Goal: Task Accomplishment & Management: Use online tool/utility

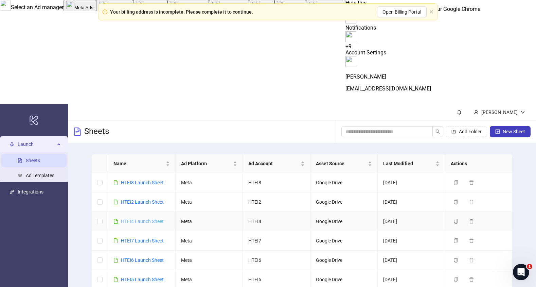
click at [144, 219] on link "HTEI4 Launch Sheet" at bounding box center [142, 221] width 43 height 5
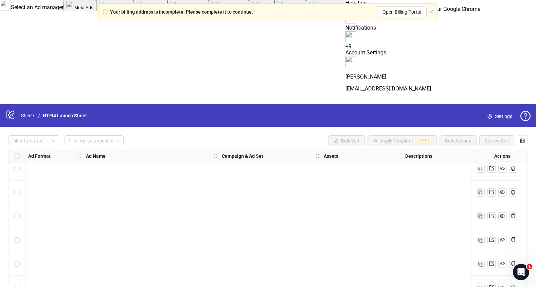
scroll to position [5890, 0]
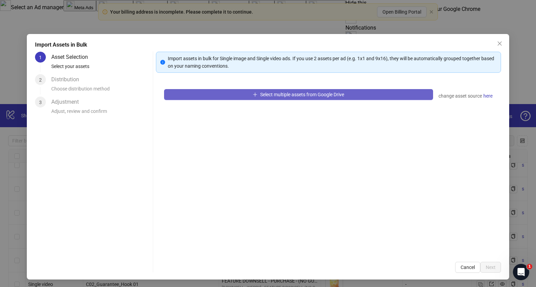
click at [256, 91] on button "Select multiple assets from Google Drive" at bounding box center [298, 94] width 269 height 11
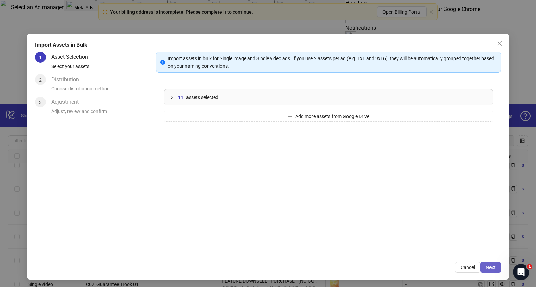
click at [491, 263] on button "Next" at bounding box center [491, 267] width 21 height 11
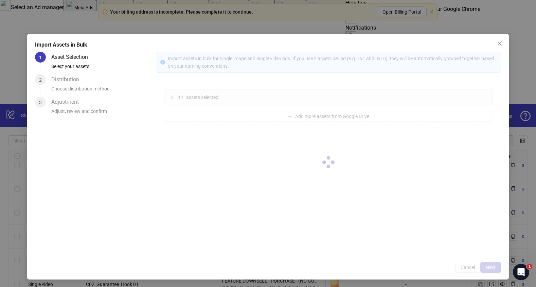
click at [491, 264] on div at bounding box center [328, 162] width 345 height 221
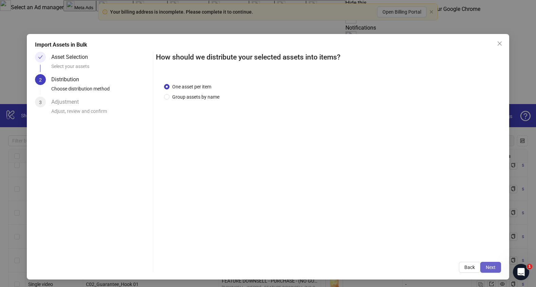
click at [491, 267] on span "Next" at bounding box center [491, 266] width 10 height 5
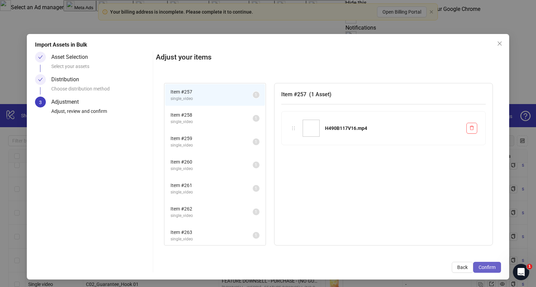
click at [494, 270] on button "Confirm" at bounding box center [488, 267] width 28 height 11
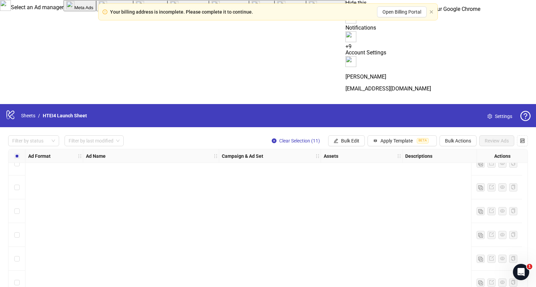
scroll to position [6151, 0]
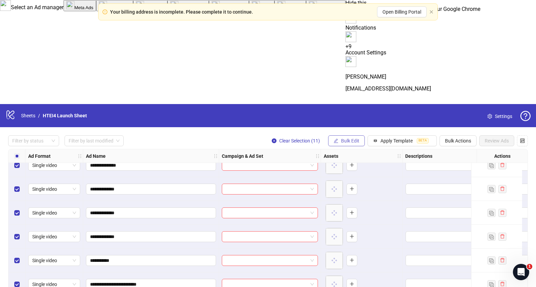
click at [354, 138] on span "Bulk Edit" at bounding box center [350, 140] width 18 height 5
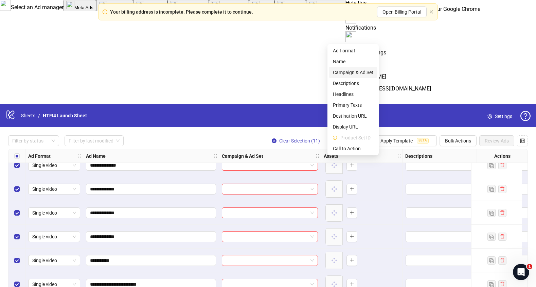
click at [355, 69] on span "Campaign & Ad Set" at bounding box center [353, 72] width 40 height 7
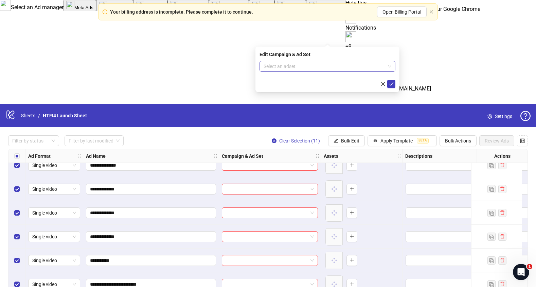
click at [308, 61] on input "search" at bounding box center [325, 66] width 122 height 10
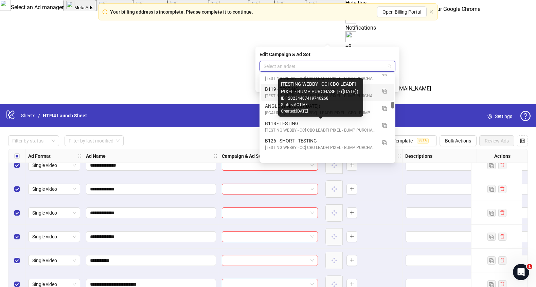
scroll to position [829, 0]
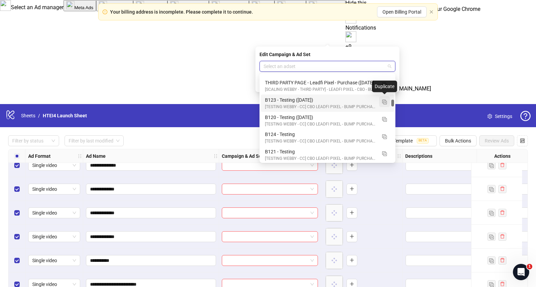
click at [384, 100] on img "button" at bounding box center [384, 102] width 5 height 5
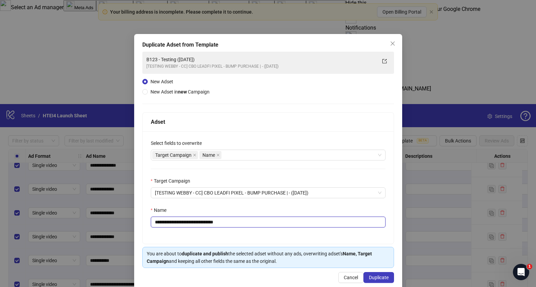
click at [167, 223] on input "**********" at bounding box center [268, 222] width 235 height 11
click at [227, 222] on input "**********" at bounding box center [268, 222] width 235 height 11
drag, startPoint x: 242, startPoint y: 223, endPoint x: 290, endPoint y: 223, distance: 47.9
click at [290, 223] on input "**********" at bounding box center [268, 222] width 235 height 11
type input "**********"
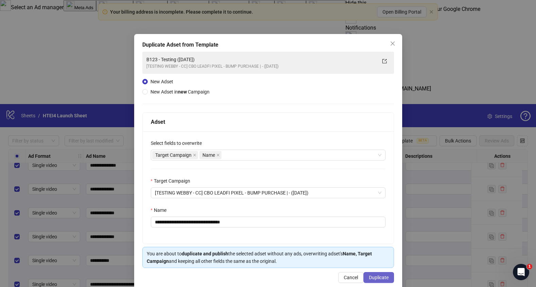
click at [369, 275] on span "Duplicate" at bounding box center [379, 277] width 20 height 5
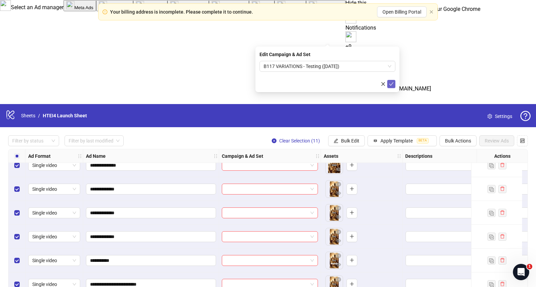
click at [394, 81] on button "submit" at bounding box center [392, 84] width 8 height 8
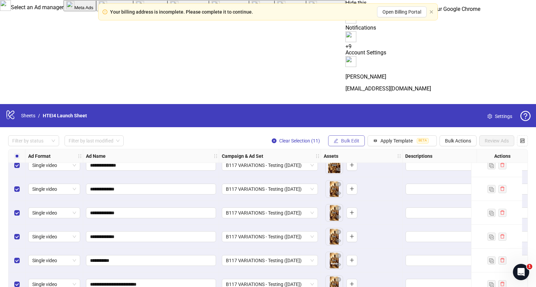
click at [345, 135] on button "Bulk Edit" at bounding box center [346, 140] width 37 height 11
click at [429, 231] on textarea "Edit values" at bounding box center [454, 236] width 96 height 11
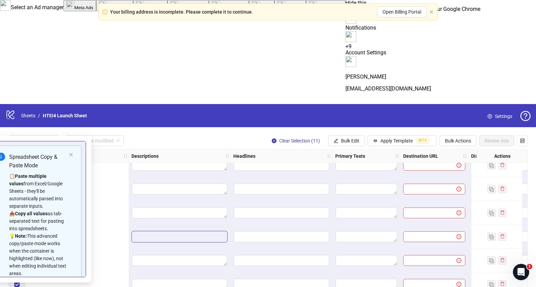
scroll to position [6151, 515]
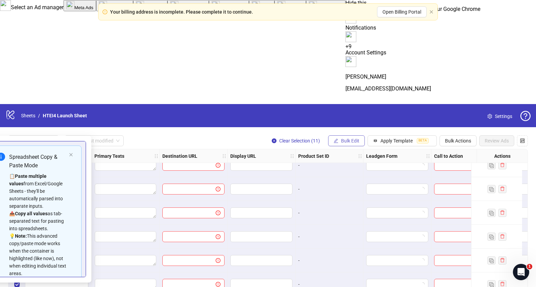
click at [355, 138] on span "Bulk Edit" at bounding box center [350, 140] width 18 height 5
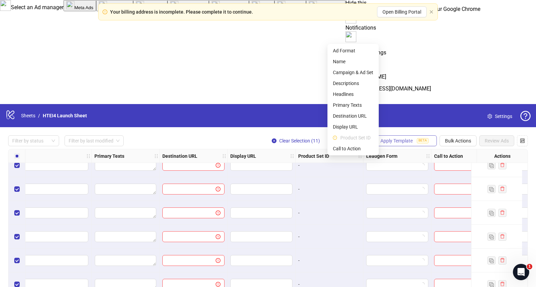
click at [390, 138] on span "Apply Template" at bounding box center [397, 140] width 32 height 5
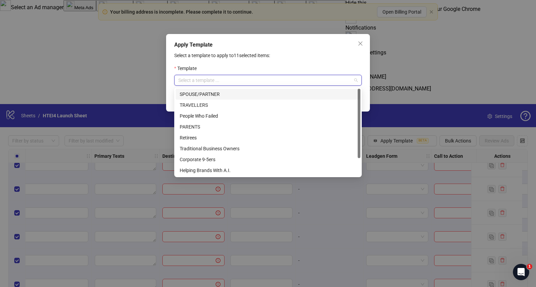
click at [322, 77] on input "search" at bounding box center [264, 80] width 173 height 10
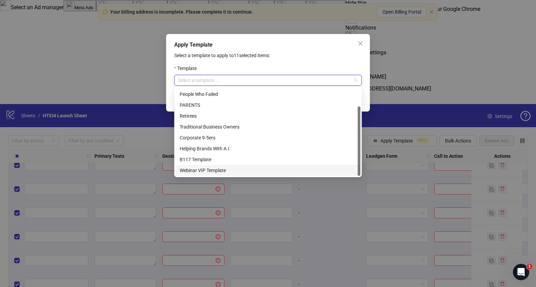
click at [271, 167] on div "Webinar VIP Template" at bounding box center [268, 170] width 177 height 7
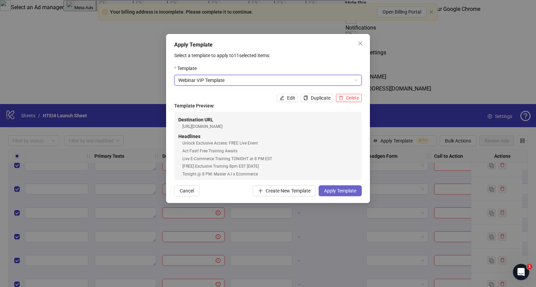
click at [351, 193] on span "Apply Template" at bounding box center [340, 190] width 32 height 5
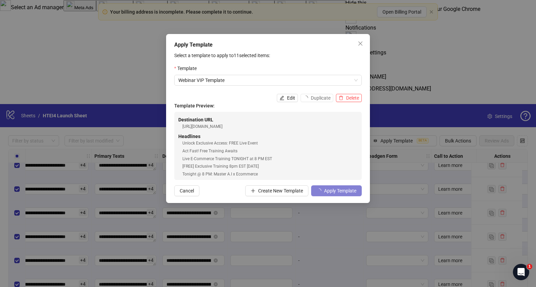
click at [386, 186] on div "Apply Template Select a template to apply to 11 selected items: Template Webina…" at bounding box center [268, 143] width 536 height 287
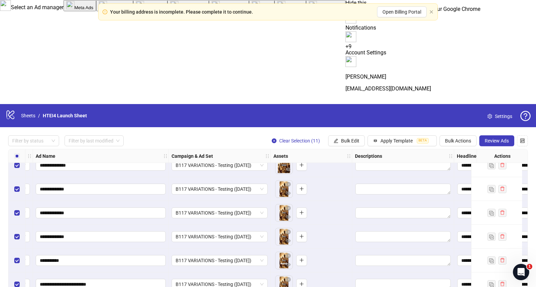
scroll to position [6151, 49]
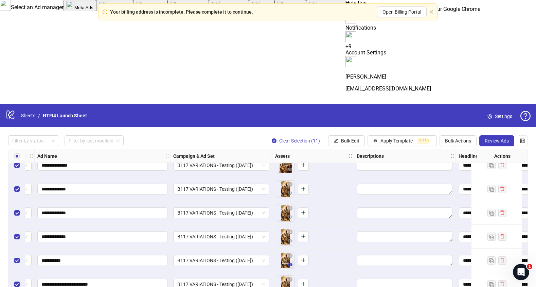
click at [290, 262] on icon "eye" at bounding box center [290, 264] width 5 height 5
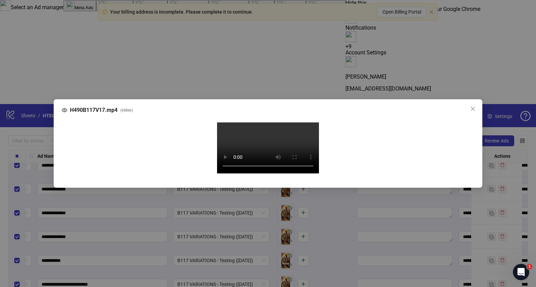
click at [39, 124] on div "H490B117V17.mp4 ( video ) Your browser does not support the video tag." at bounding box center [268, 143] width 536 height 287
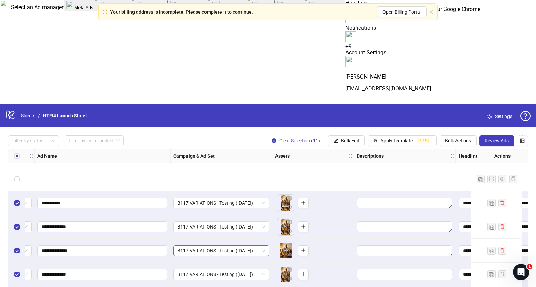
scroll to position [6133, 49]
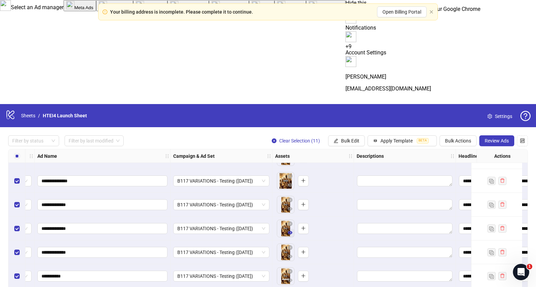
click at [291, 230] on icon "eye" at bounding box center [290, 232] width 5 height 5
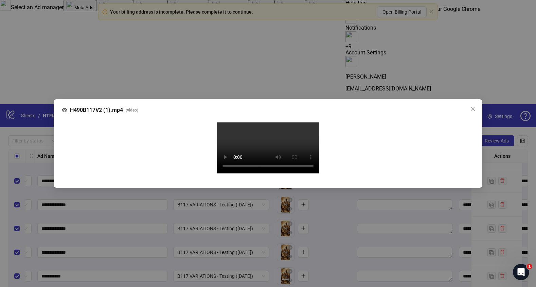
click at [32, 172] on div "H490B117V2 (1).mp4 ( video ) Your browser does not support the video tag." at bounding box center [268, 143] width 536 height 287
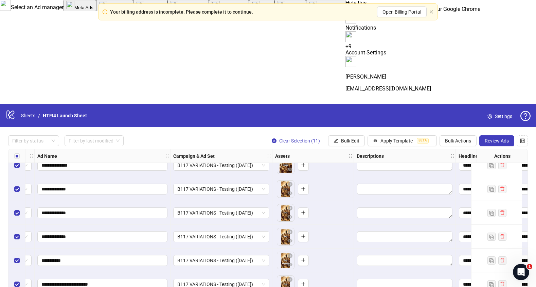
scroll to position [6088, 49]
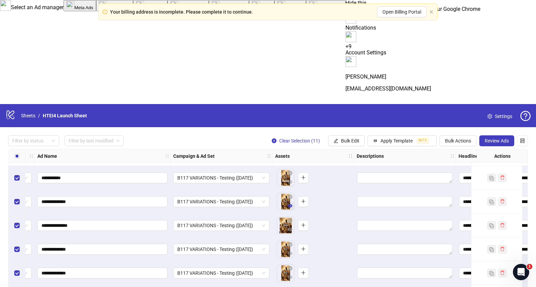
click at [290, 204] on icon "eye" at bounding box center [290, 205] width 5 height 3
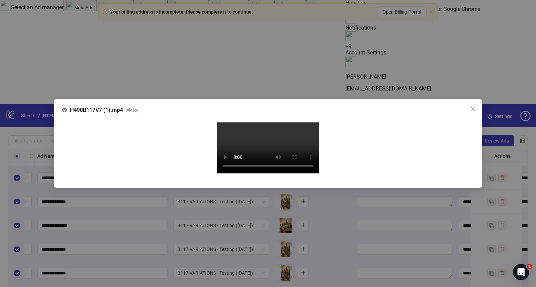
click at [41, 168] on div "H490B117V7 (1).mp4 ( video ) Your browser does not support the video tag." at bounding box center [268, 143] width 536 height 287
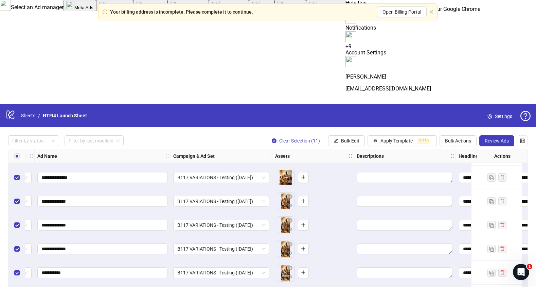
scroll to position [6151, 49]
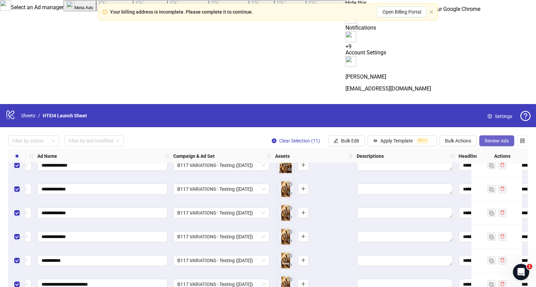
click at [494, 138] on span "Review Ads" at bounding box center [497, 140] width 24 height 5
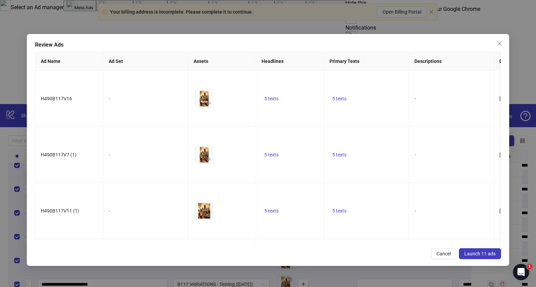
click at [477, 258] on button "Launch 11 ads" at bounding box center [480, 253] width 42 height 11
